Goal: Check status: Check status

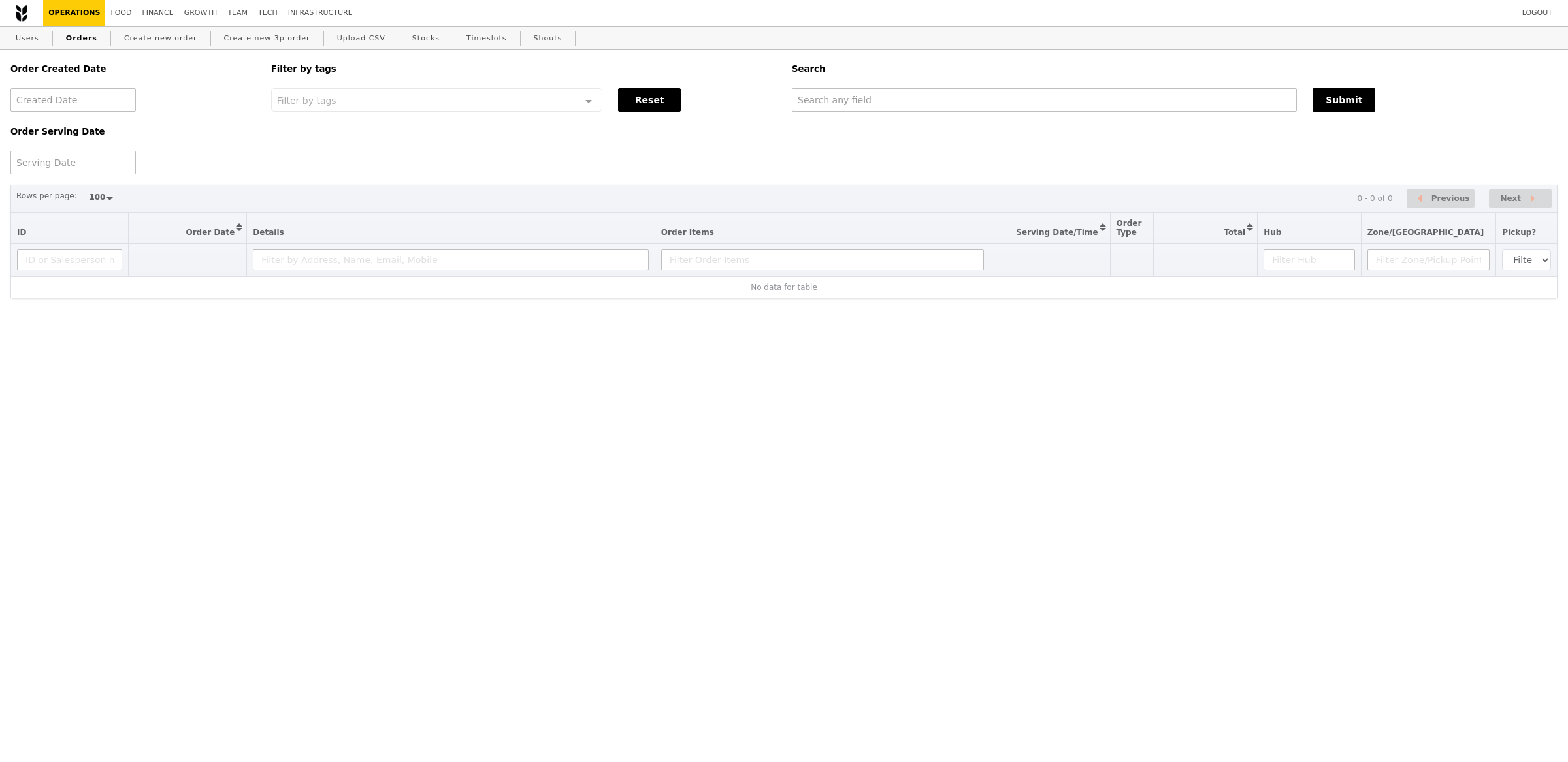
select select "100"
click at [862, 106] on input "text" at bounding box center [1045, 99] width 505 height 24
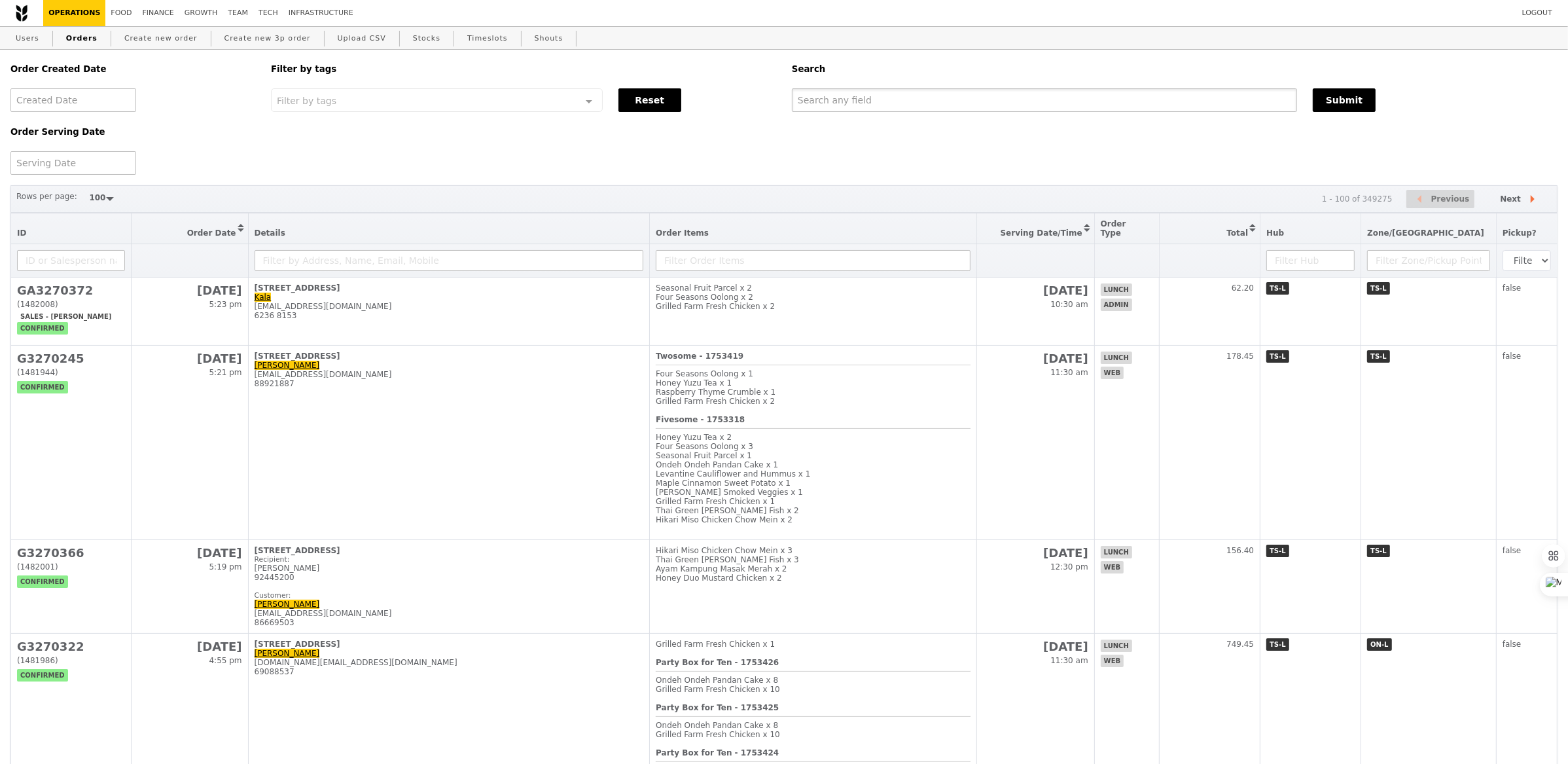
click at [864, 106] on input "text" at bounding box center [1044, 100] width 505 height 24
paste input "GM3246602"
type input "GM3246602"
